Goal: Obtain resource: Download file/media

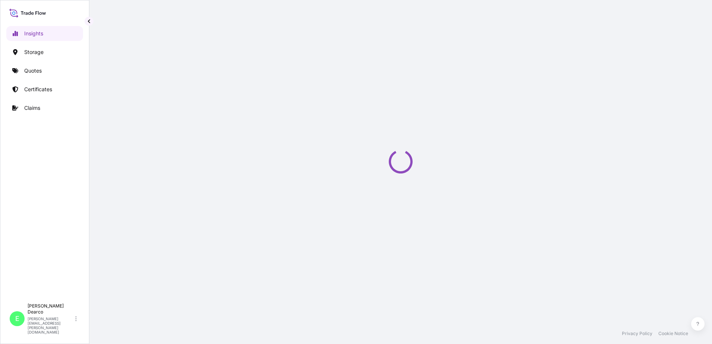
select select "2025"
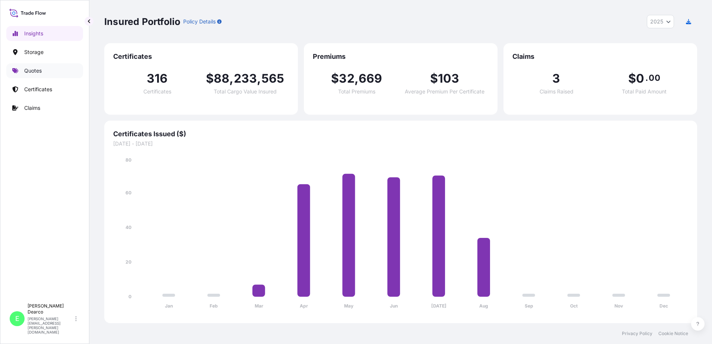
click at [36, 70] on p "Quotes" at bounding box center [33, 70] width 18 height 7
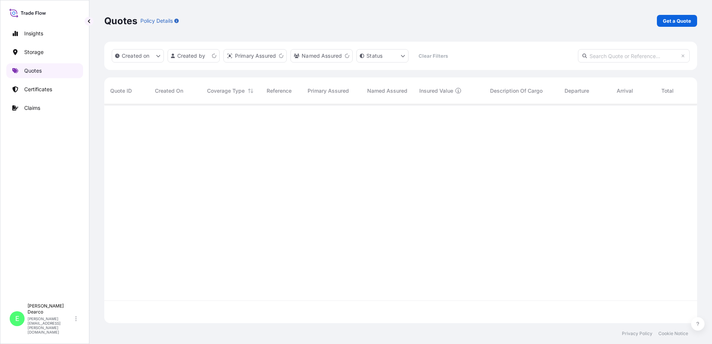
scroll to position [218, 587]
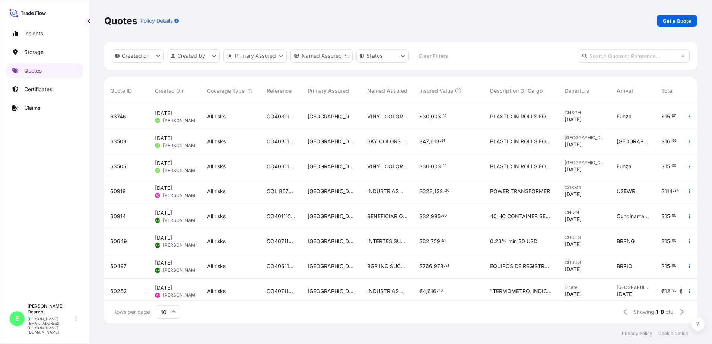
click at [594, 54] on input "text" at bounding box center [634, 55] width 112 height 13
paste input "63508"
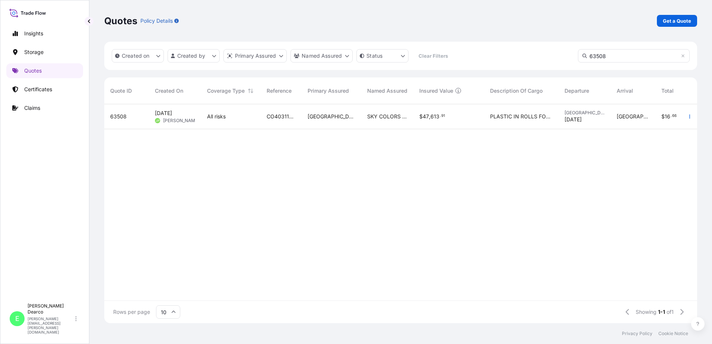
type input "63508"
click at [277, 116] on span "CO4031150328" at bounding box center [281, 116] width 29 height 7
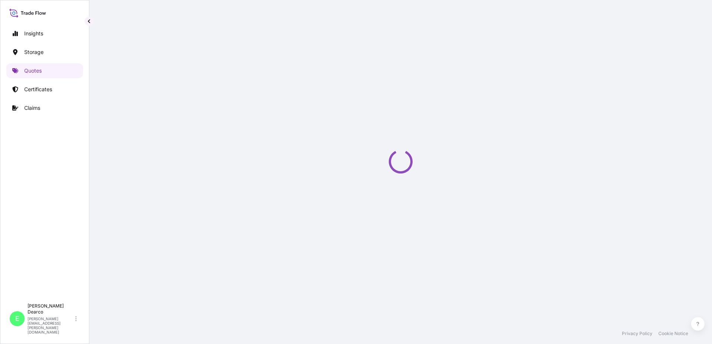
select select "Water"
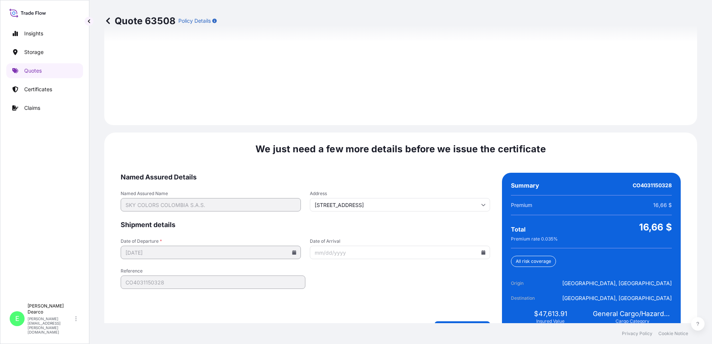
scroll to position [1068, 0]
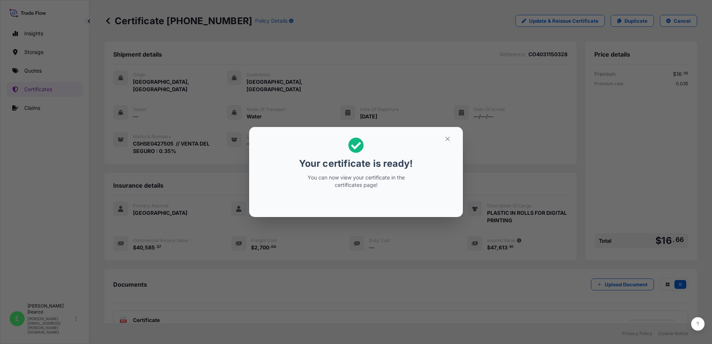
click at [365, 171] on div "Your certificate is ready! You can now view your certificate in the certificate…" at bounding box center [356, 163] width 115 height 60
drag, startPoint x: 418, startPoint y: 134, endPoint x: 421, endPoint y: 134, distance: 3.7
click at [419, 134] on h2 "Your certificate is ready! You can now view your certificate in the certificate…" at bounding box center [356, 163] width 202 height 60
click at [444, 137] on icon "button" at bounding box center [447, 139] width 7 height 7
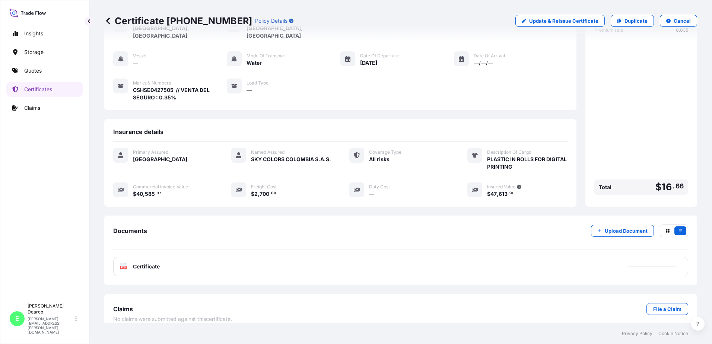
scroll to position [55, 0]
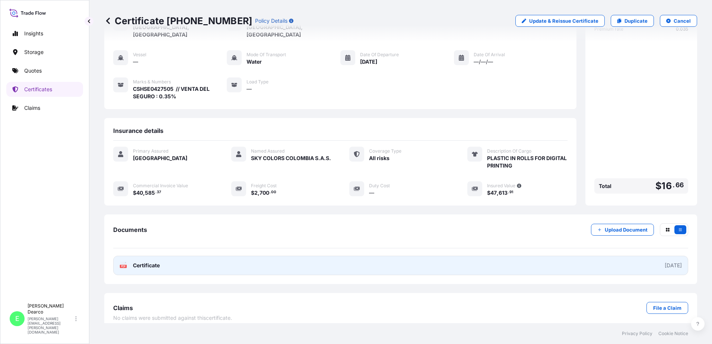
click at [283, 256] on link "PDF Certificate [DATE]" at bounding box center [400, 265] width 575 height 19
